Goal: Task Accomplishment & Management: Use online tool/utility

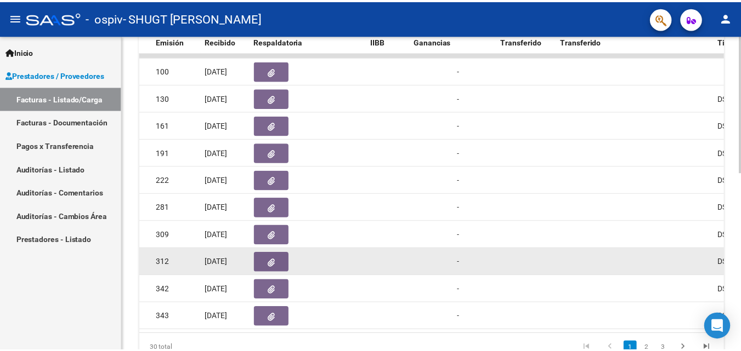
scroll to position [297, 0]
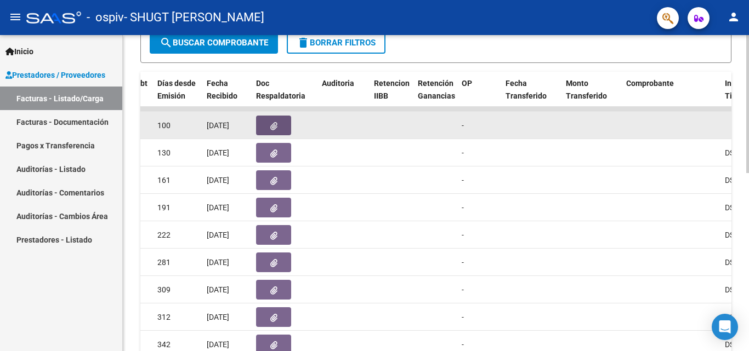
click at [261, 122] on button "button" at bounding box center [273, 126] width 35 height 20
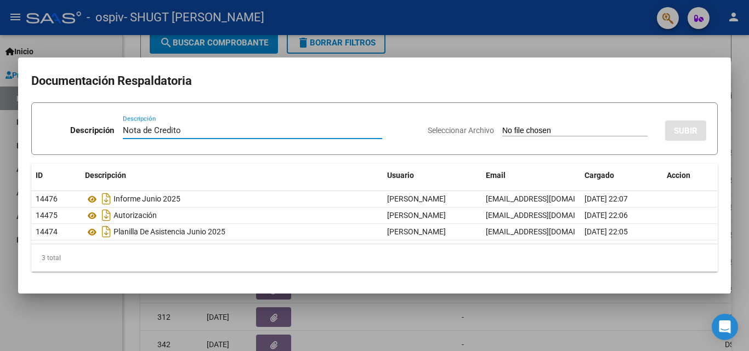
type input "Nota de Credito"
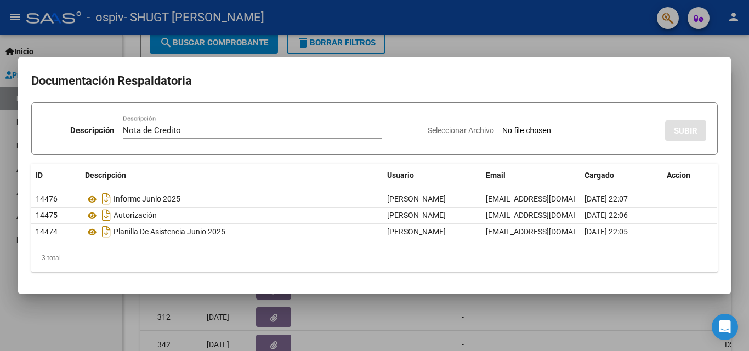
click at [536, 130] on input "Seleccionar Archivo" at bounding box center [574, 131] width 145 height 10
type input "C:\fakepath\Nota de credito [PERSON_NAME] - [DATE].pdf"
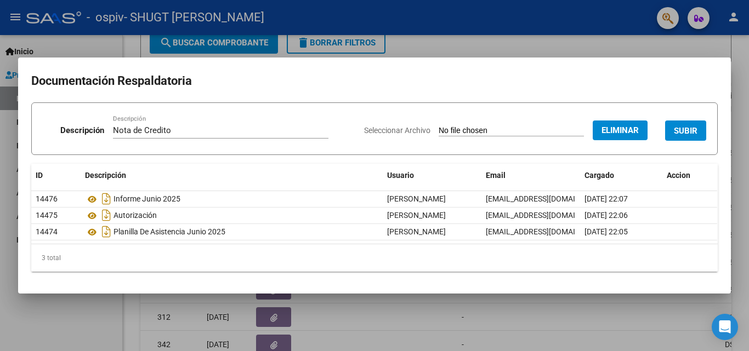
click at [691, 132] on span "SUBIR" at bounding box center [686, 131] width 24 height 10
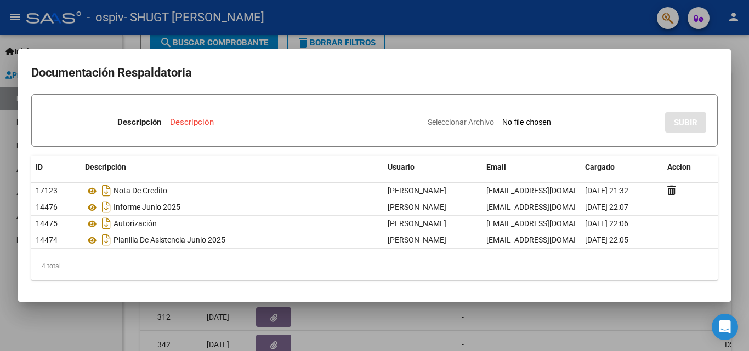
click at [82, 42] on div at bounding box center [374, 175] width 749 height 351
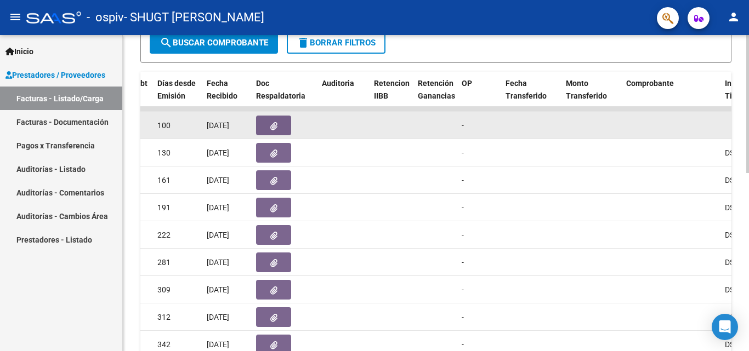
click at [281, 127] on button "button" at bounding box center [273, 126] width 35 height 20
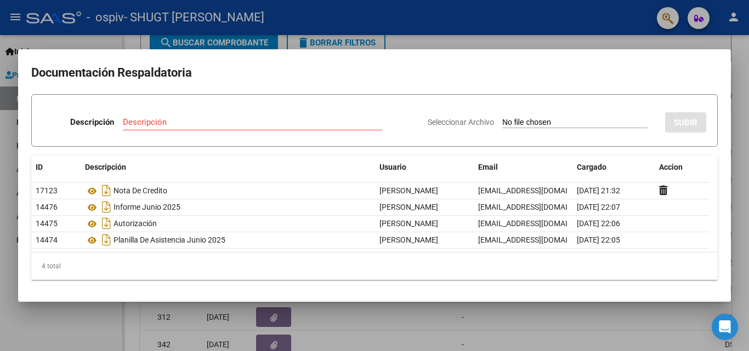
click at [71, 38] on div at bounding box center [374, 175] width 749 height 351
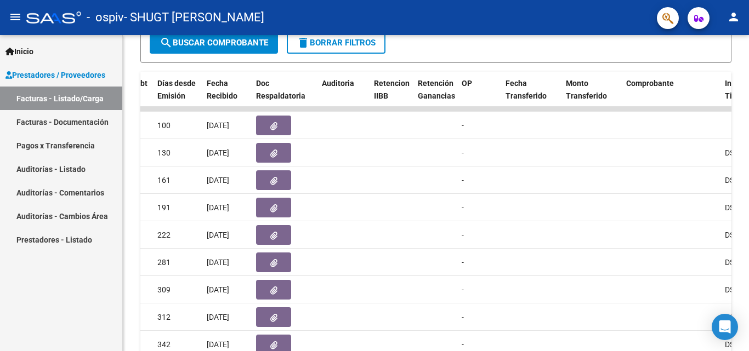
click at [730, 19] on mat-icon "person" at bounding box center [733, 16] width 13 height 13
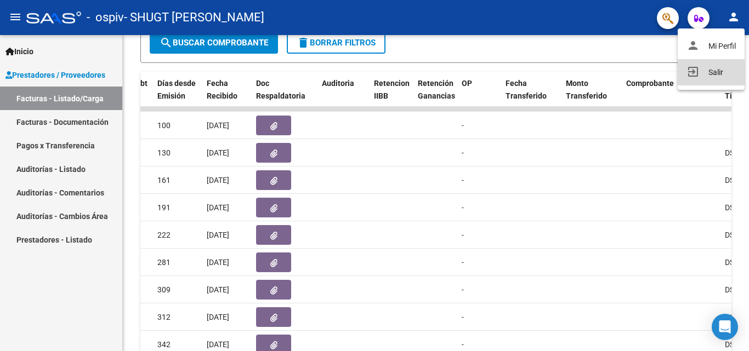
click at [711, 73] on button "exit_to_app Salir" at bounding box center [711, 72] width 67 height 26
